Goal: Complete application form

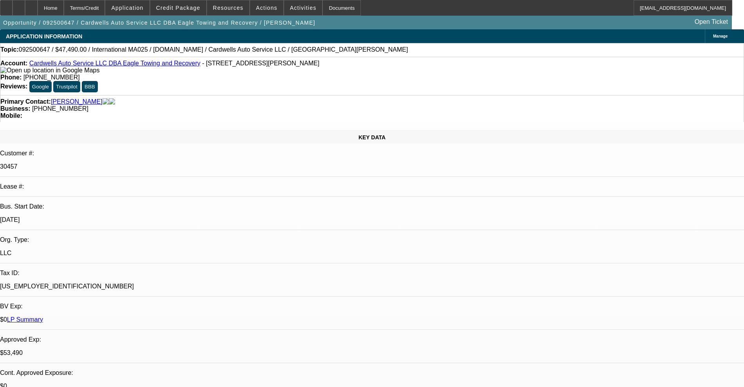
select select "0"
select select "2"
select select "0.1"
select select "4"
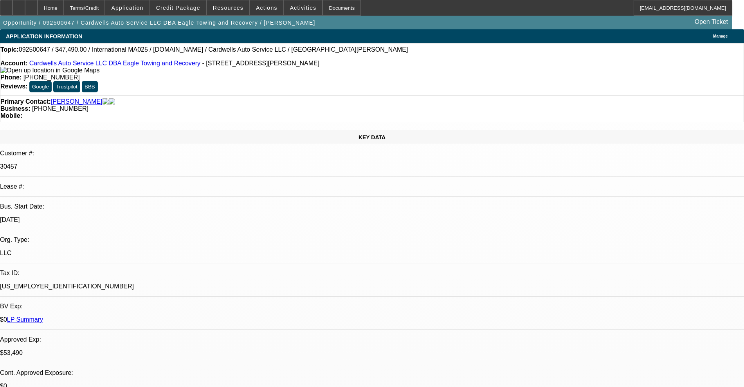
select select "0"
select select "2"
select select "0.1"
select select "4"
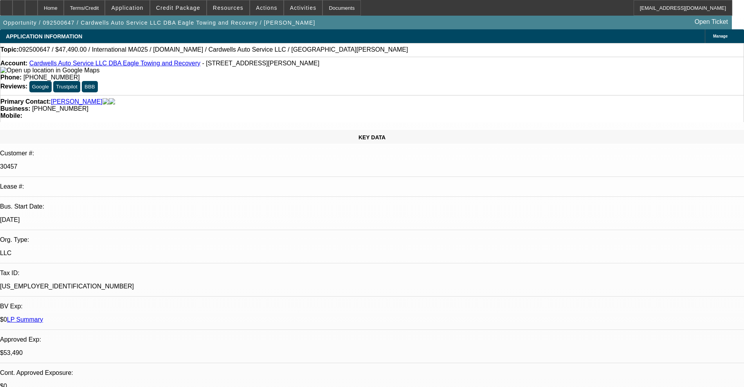
select select "0"
select select "2"
select select "0.1"
select select "4"
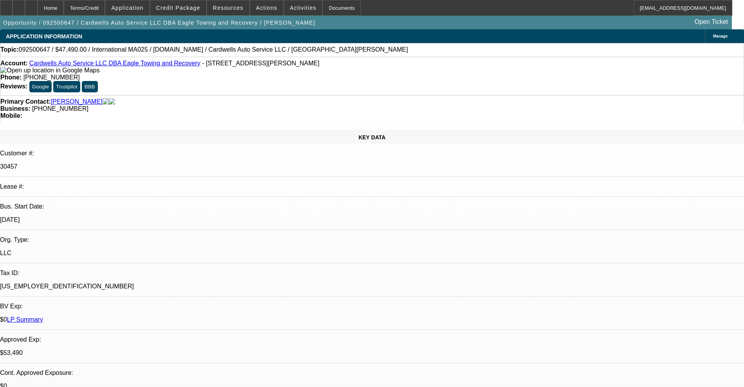
select select "0"
select select "2"
select select "0.1"
select select "4"
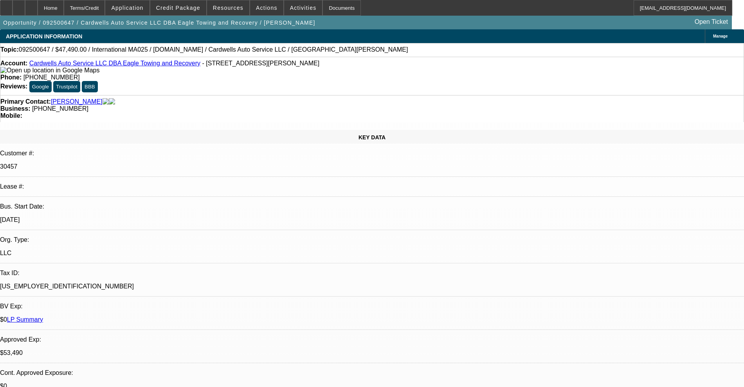
click at [94, 65] on link "Cardwells Auto Service LLC DBA Eagle Towing and Recovery" at bounding box center [114, 63] width 171 height 7
